Goal: Communication & Community: Ask a question

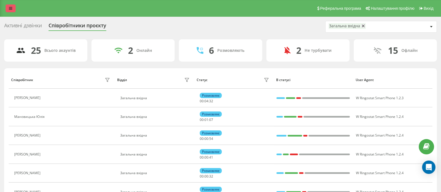
click at [11, 10] on icon at bounding box center [10, 8] width 3 height 4
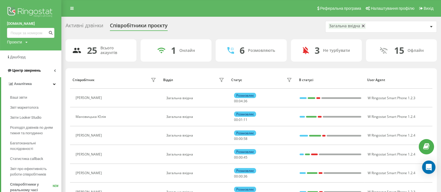
click at [30, 71] on span "Центр звернень" at bounding box center [26, 70] width 28 height 4
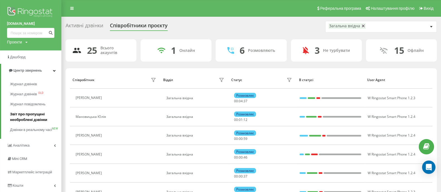
click at [33, 118] on span "Звіт про пропущені необроблені дзвінки" at bounding box center [34, 116] width 48 height 11
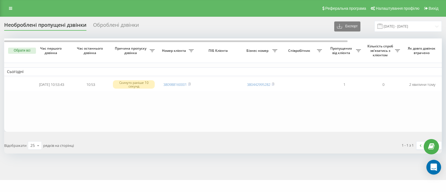
click at [432, 169] on icon "Open Intercom Messenger" at bounding box center [433, 167] width 7 height 7
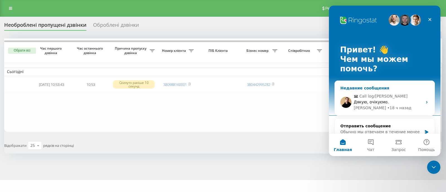
click at [393, 101] on div "Дякую, очікуємо." at bounding box center [388, 102] width 69 height 6
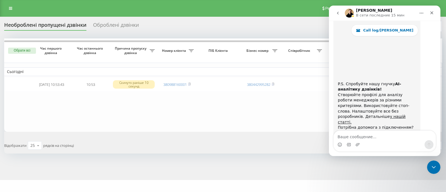
scroll to position [8459, 0]
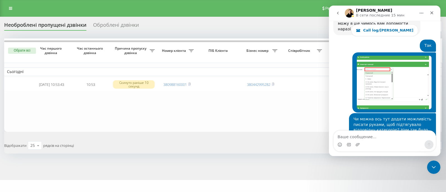
click at [363, 135] on textarea "Ваше сообщение..." at bounding box center [385, 135] width 102 height 9
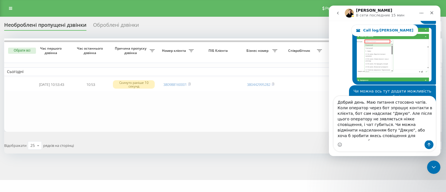
scroll to position [8493, 0]
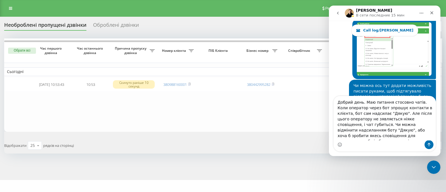
click at [376, 110] on textarea "Добрий день. Маю питання стосовно чатів. Коли оператор через бот зпрошує контак…" at bounding box center [385, 118] width 102 height 44
click at [339, 122] on textarea "Добрий день. Маю питання стосовно чатів. Коли оператор через бот запрошує конта…" at bounding box center [385, 118] width 102 height 44
click at [392, 128] on textarea "Добрий день. Маю питання стосовно чатів. Коли оператор через бот запрошує конта…" at bounding box center [385, 118] width 102 height 44
click at [398, 126] on textarea "Добрий день. Маю питання стосовно чатів. Коли оператор через бот запрошує конта…" at bounding box center [385, 118] width 102 height 44
type textarea "Добрий день. Маю питання стосовно чатів. Коли оператор через бот запрошує конта…"
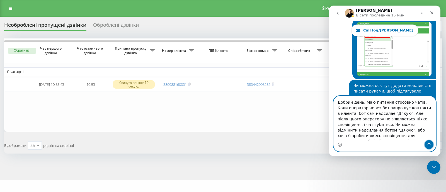
click at [430, 145] on icon "Отправить сообщение…" at bounding box center [429, 144] width 4 height 4
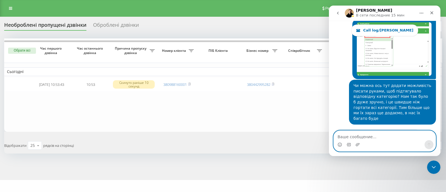
scroll to position [8527, 0]
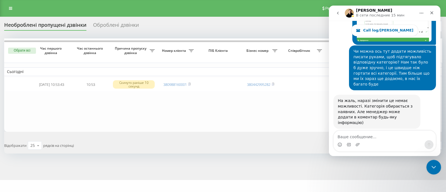
drag, startPoint x: 429, startPoint y: 165, endPoint x: 697, endPoint y: 325, distance: 311.5
click at [429, 165] on div "Закрыть службу сообщений Intercom" at bounding box center [432, 166] width 13 height 13
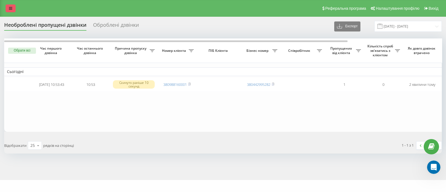
click at [7, 8] on link at bounding box center [11, 8] width 10 height 8
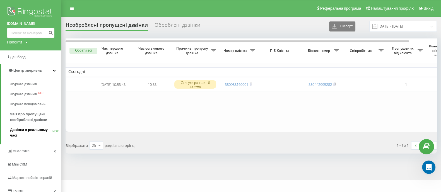
click at [35, 128] on span "Дзвінки в реальному часі" at bounding box center [31, 132] width 42 height 11
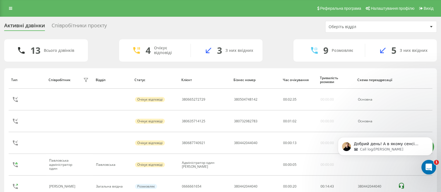
click at [429, 166] on icon "Открыть службу сообщений Intercom" at bounding box center [427, 166] width 9 height 9
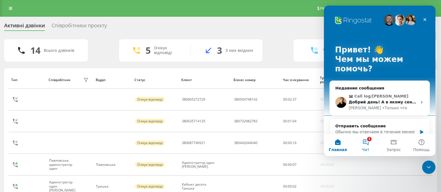
click at [364, 147] on button "1 Чат" at bounding box center [365, 145] width 28 height 22
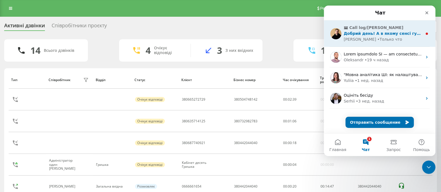
click at [385, 39] on div "Vladyslav • Только что" at bounding box center [382, 40] width 79 height 6
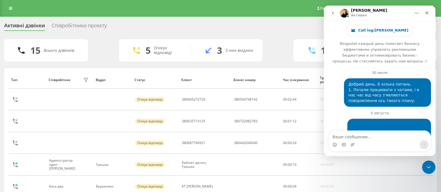
scroll to position [8519, 0]
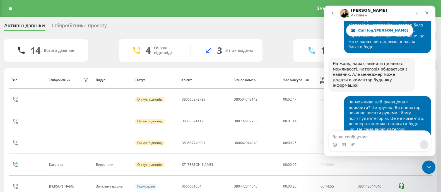
click at [358, 132] on textarea "Ваше сообщение..." at bounding box center [379, 135] width 102 height 9
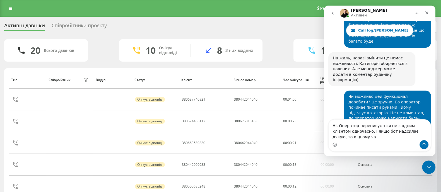
scroll to position [8530, 0]
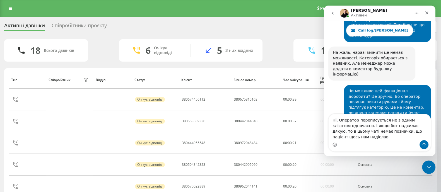
type textarea "Ні. Оператор переписується не з одним клієнтом одночасно. І якщо бот надсилає д…"
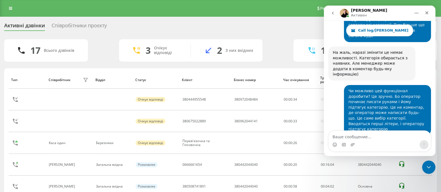
scroll to position [8543, 0]
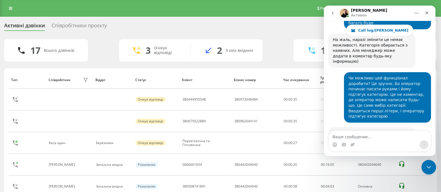
drag, startPoint x: 426, startPoint y: 165, endPoint x: 801, endPoint y: 312, distance: 402.8
click at [425, 165] on icon "Закрыть службу сообщений Intercom" at bounding box center [427, 166] width 7 height 7
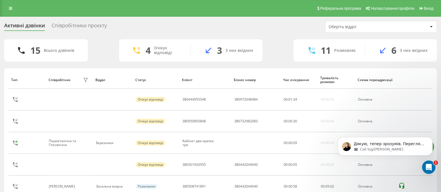
scroll to position [8584, 0]
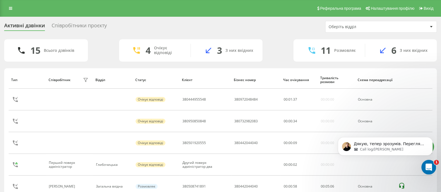
click at [427, 162] on icon "Открыть службу сообщений Intercom" at bounding box center [427, 166] width 9 height 9
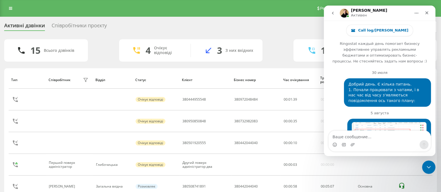
scroll to position [1, 0]
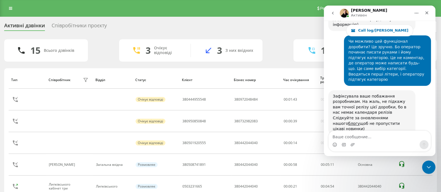
click at [358, 135] on textarea "Ваше сообщение..." at bounding box center [379, 135] width 102 height 9
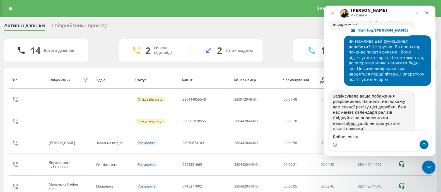
type textarea "Добре, очікую"
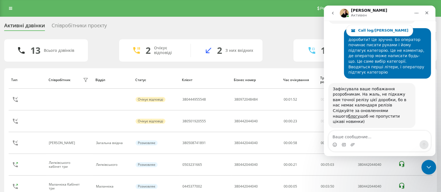
click at [422, 164] on div "Закрыть службу сообщений Intercom" at bounding box center [427, 166] width 13 height 13
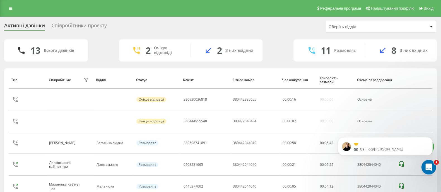
scroll to position [8642, 0]
click at [422, 164] on div "Открыть службу сообщений Intercom" at bounding box center [427, 166] width 18 height 18
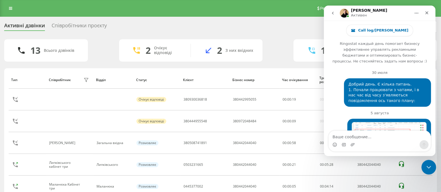
scroll to position [8651, 0]
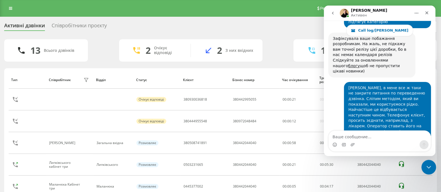
click at [427, 164] on icon "Закрыть службу сообщений Intercom" at bounding box center [427, 166] width 7 height 7
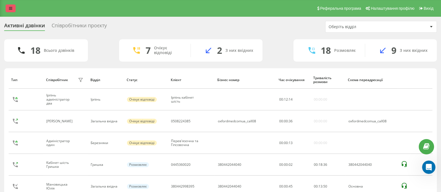
click at [12, 7] on link at bounding box center [11, 8] width 10 height 8
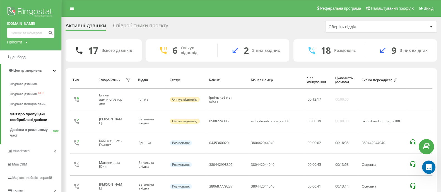
click at [34, 120] on span "Звіт про пропущені необроблені дзвінки" at bounding box center [34, 116] width 48 height 11
